Goal: Information Seeking & Learning: Learn about a topic

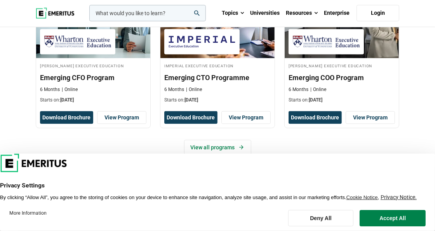
scroll to position [660, 0]
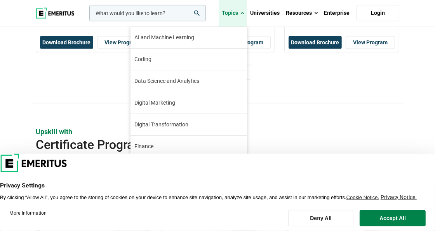
click at [232, 11] on link "Topics" at bounding box center [233, 13] width 28 height 27
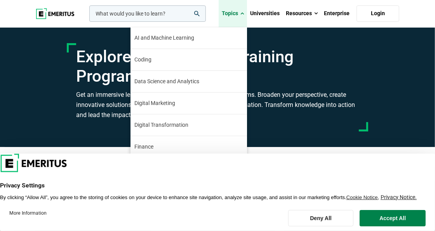
click at [244, 15] on span at bounding box center [242, 14] width 3 height 8
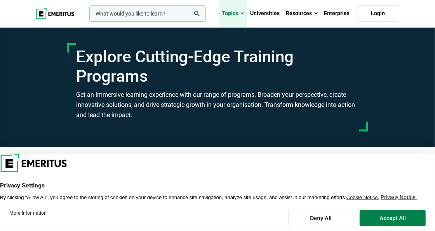
click at [244, 15] on span at bounding box center [242, 14] width 3 height 8
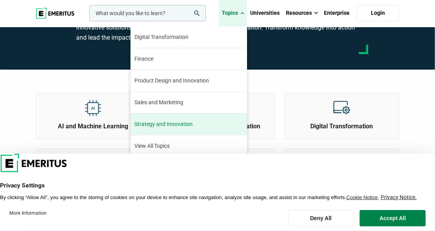
scroll to position [87, 0]
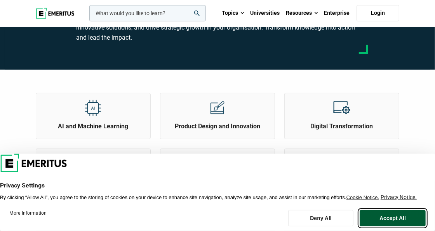
click at [380, 223] on button "Accept All" at bounding box center [393, 218] width 66 height 16
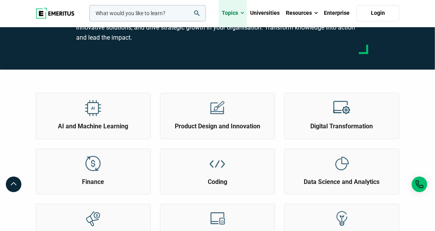
click at [227, 7] on link "Topics" at bounding box center [233, 13] width 28 height 27
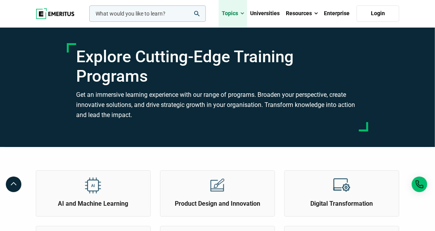
click at [237, 16] on link "Topics" at bounding box center [233, 13] width 28 height 27
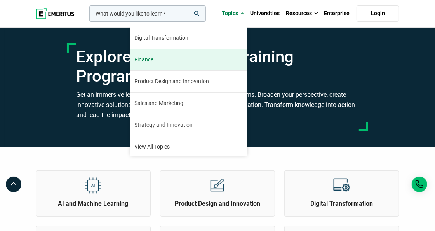
scroll to position [87, 0]
click at [172, 58] on link "Finance The finance industry has remained relatively stable through the turbule…" at bounding box center [189, 59] width 117 height 21
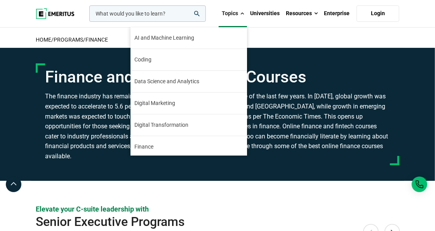
click at [238, 17] on link "Topics" at bounding box center [233, 13] width 28 height 27
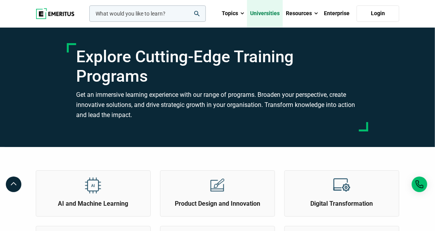
click at [266, 12] on link "Universities" at bounding box center [265, 13] width 36 height 27
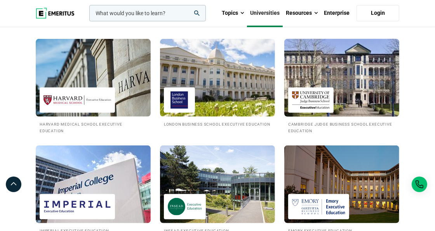
scroll to position [349, 0]
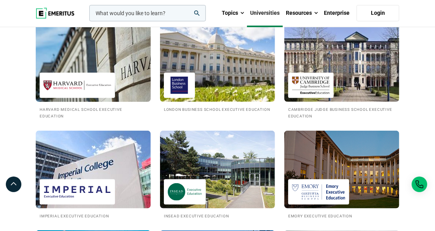
click at [110, 46] on img at bounding box center [93, 62] width 127 height 85
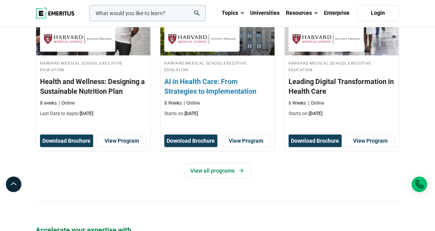
scroll to position [699, 0]
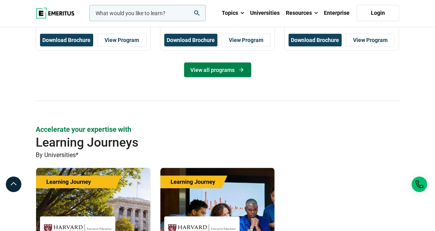
click at [215, 68] on link "View all programs" at bounding box center [217, 70] width 67 height 15
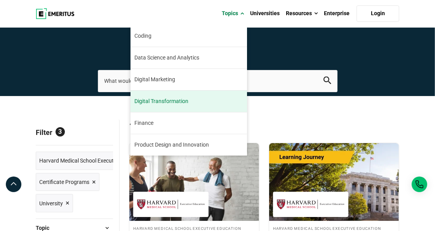
scroll to position [38, 0]
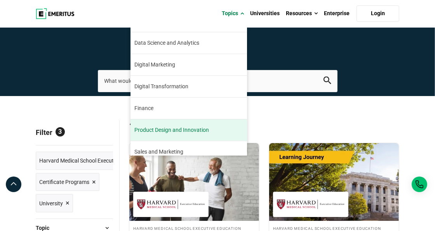
click at [185, 129] on span "Product Design and Innovation" at bounding box center [171, 130] width 75 height 8
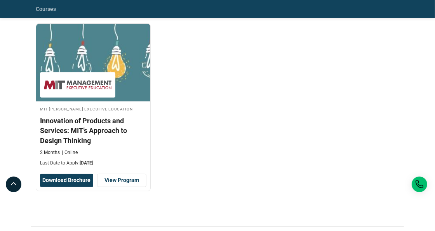
scroll to position [233, 0]
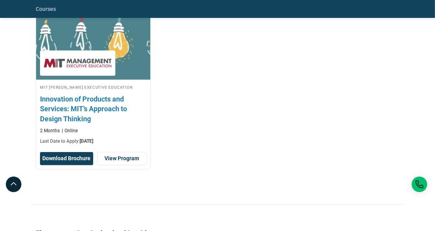
click at [107, 103] on h3 "Innovation of Products and Services: MIT’s Approach to Design Thinking" at bounding box center [93, 109] width 106 height 30
